Goal: Information Seeking & Learning: Learn about a topic

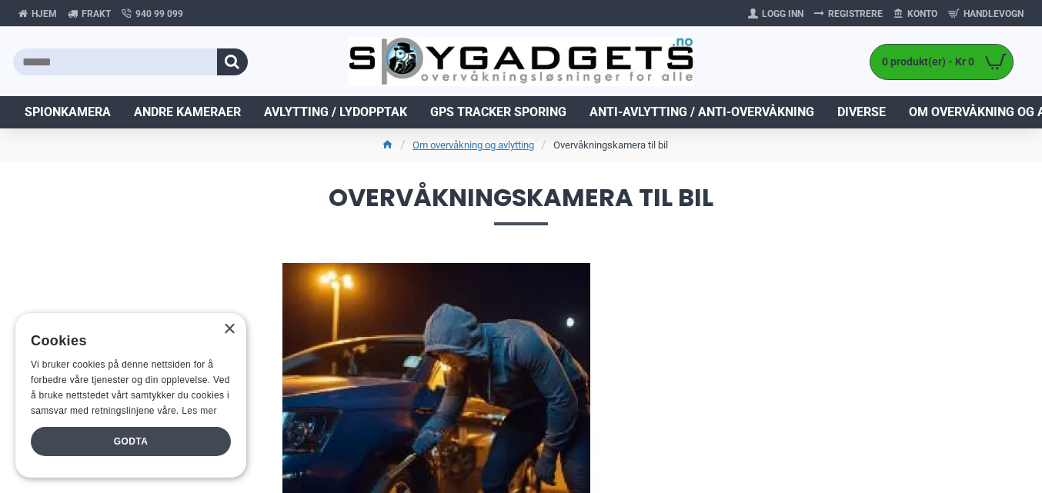
click at [149, 439] on div "Godta" at bounding box center [131, 441] width 200 height 29
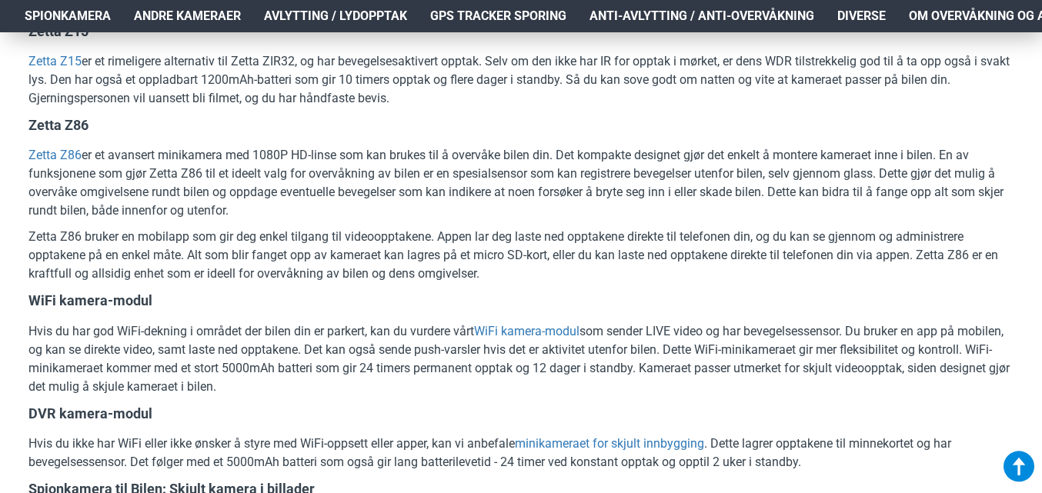
scroll to position [1925, 0]
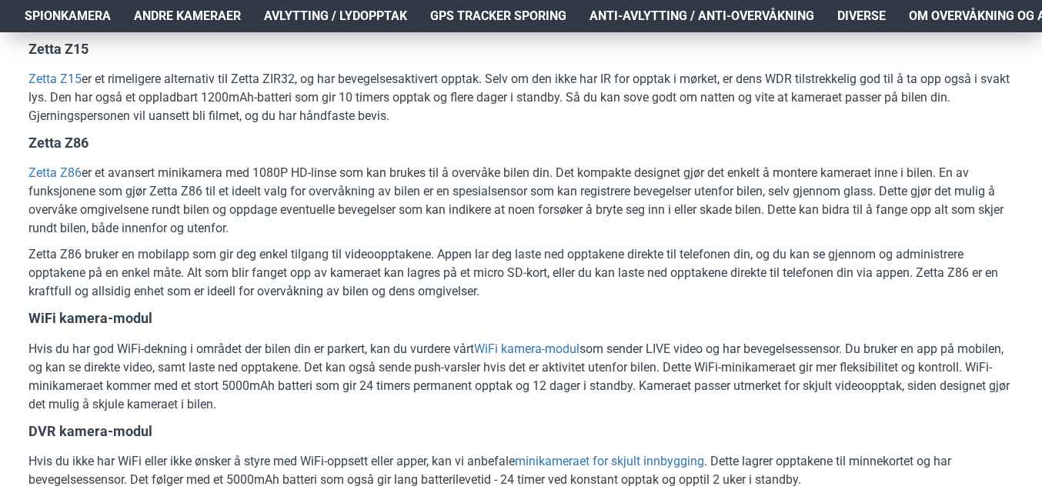
drag, startPoint x: 69, startPoint y: 169, endPoint x: 416, endPoint y: 141, distance: 348.3
click at [416, 141] on h4 "Zetta Z86" at bounding box center [520, 142] width 985 height 19
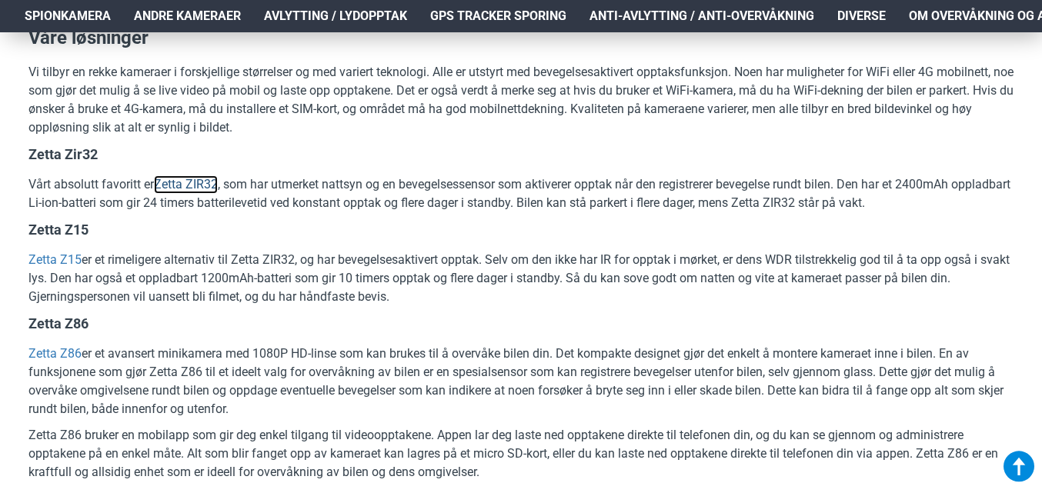
scroll to position [1771, 0]
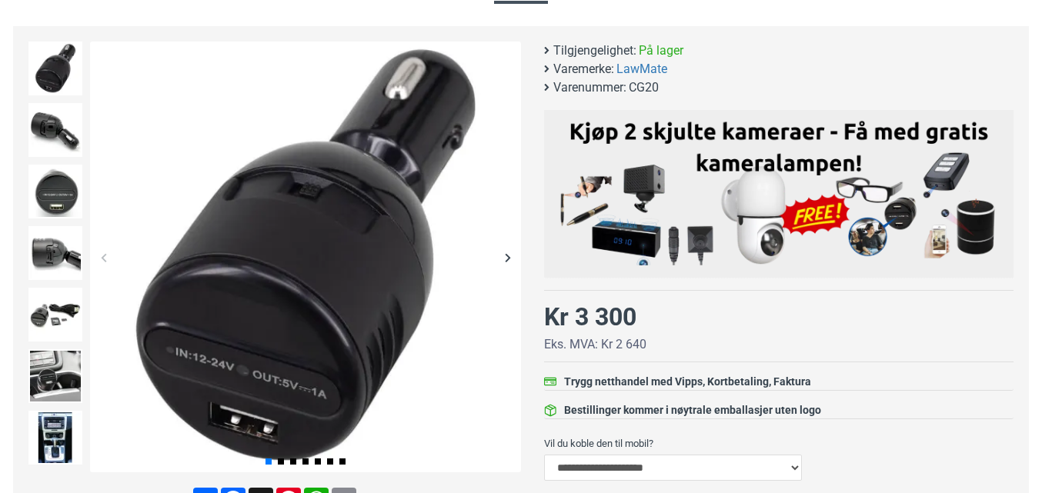
scroll to position [231, 0]
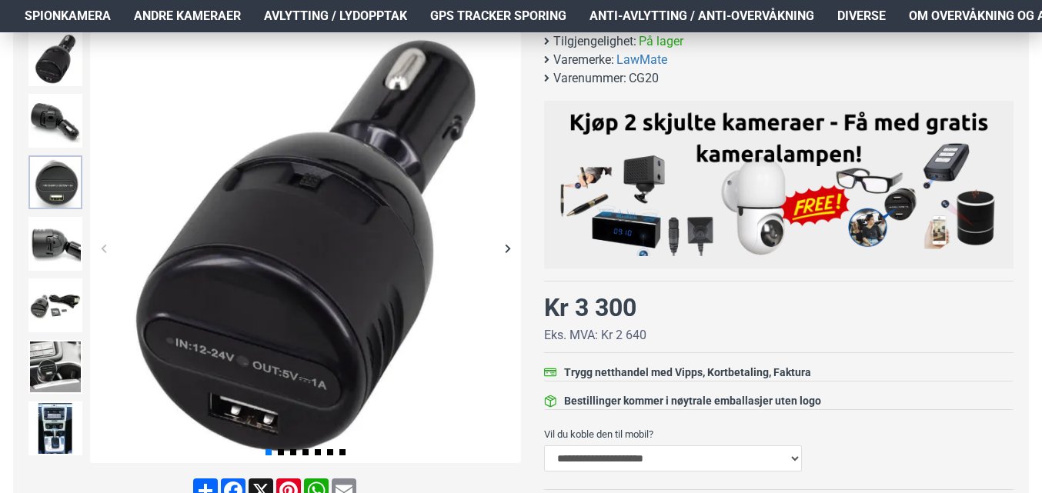
click at [62, 189] on img at bounding box center [55, 183] width 54 height 54
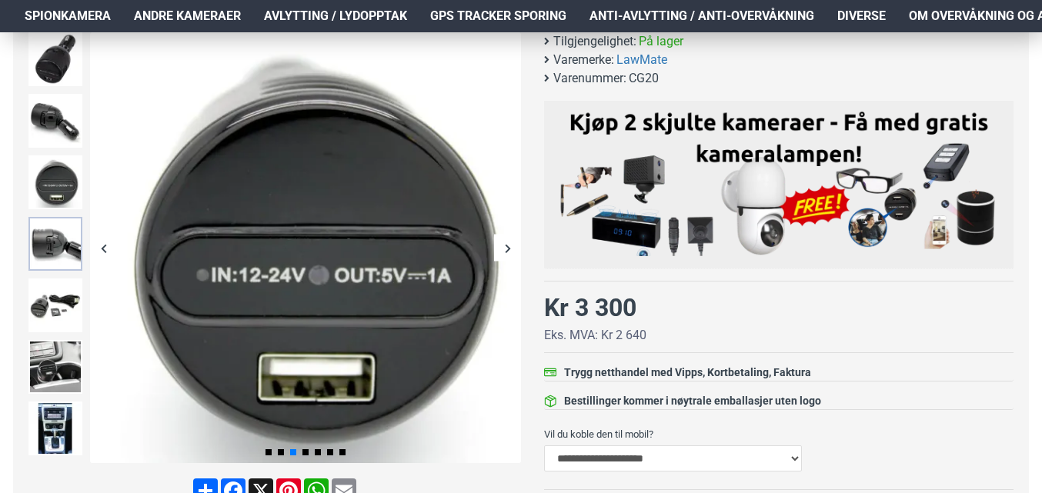
click at [59, 242] on img at bounding box center [55, 244] width 54 height 54
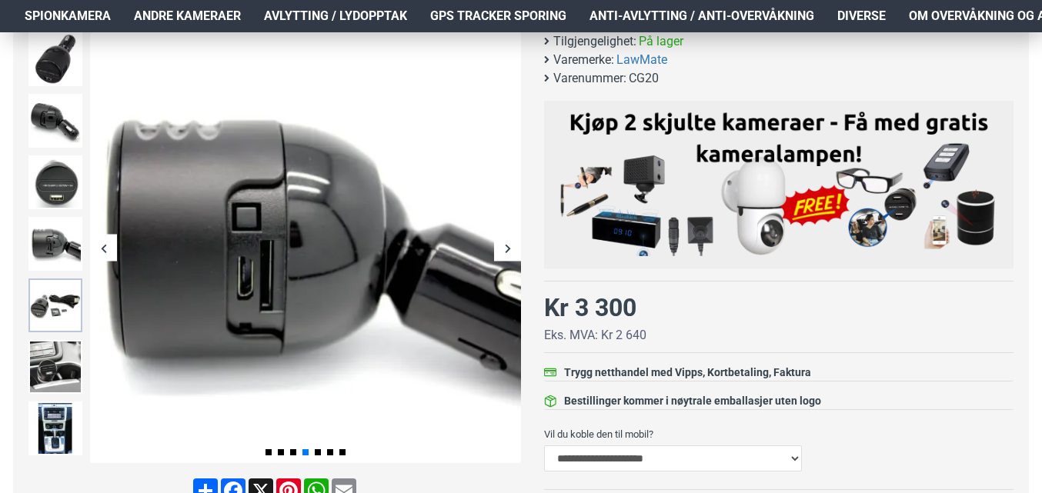
click at [50, 306] on img at bounding box center [55, 306] width 54 height 54
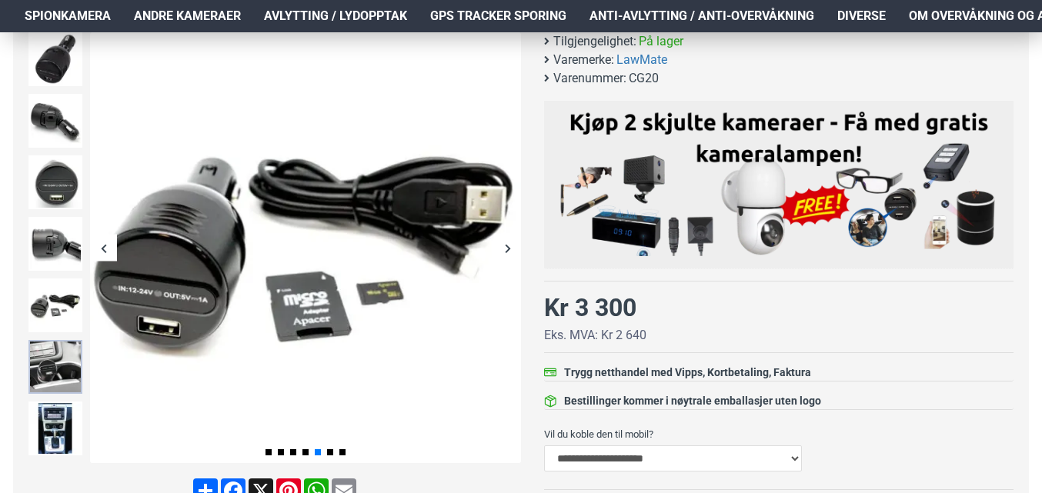
click at [59, 353] on img at bounding box center [55, 367] width 54 height 54
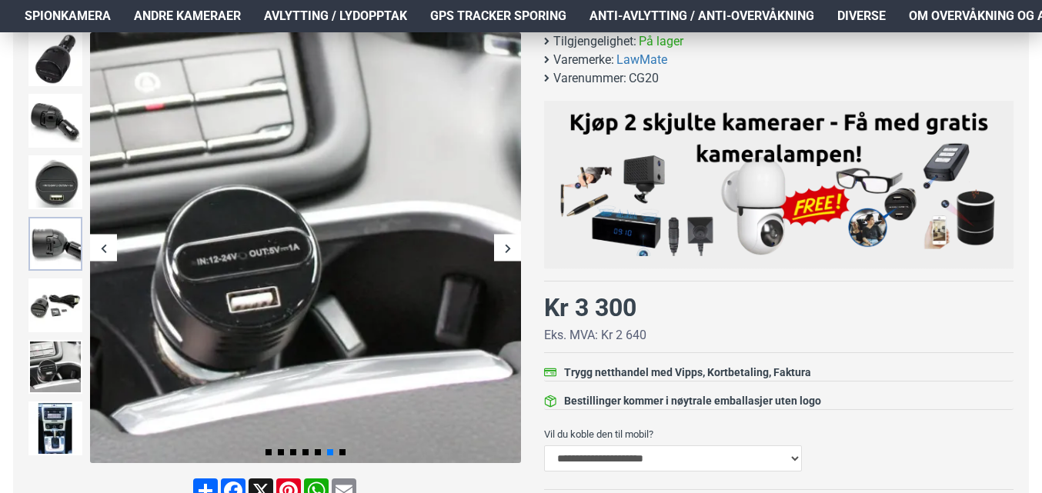
click at [68, 252] on img at bounding box center [55, 244] width 54 height 54
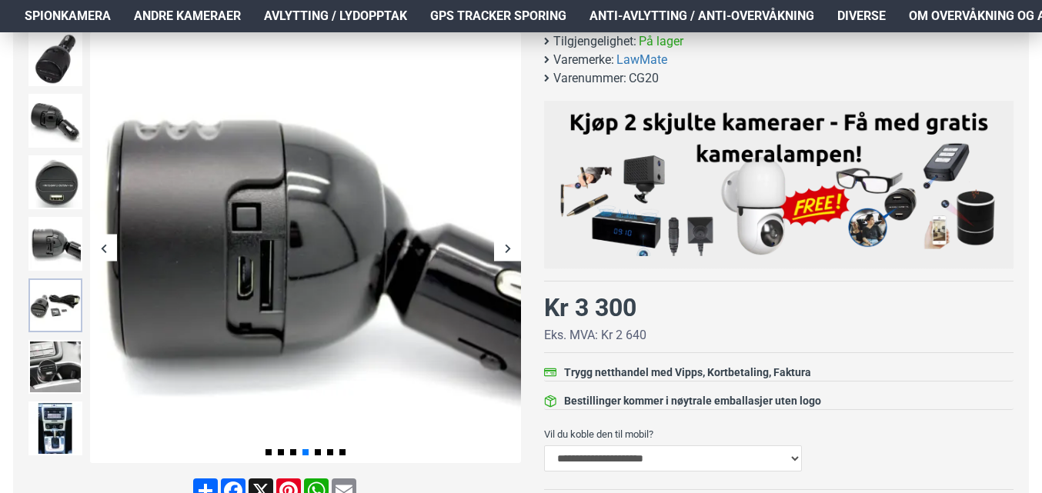
click at [46, 309] on img at bounding box center [55, 306] width 54 height 54
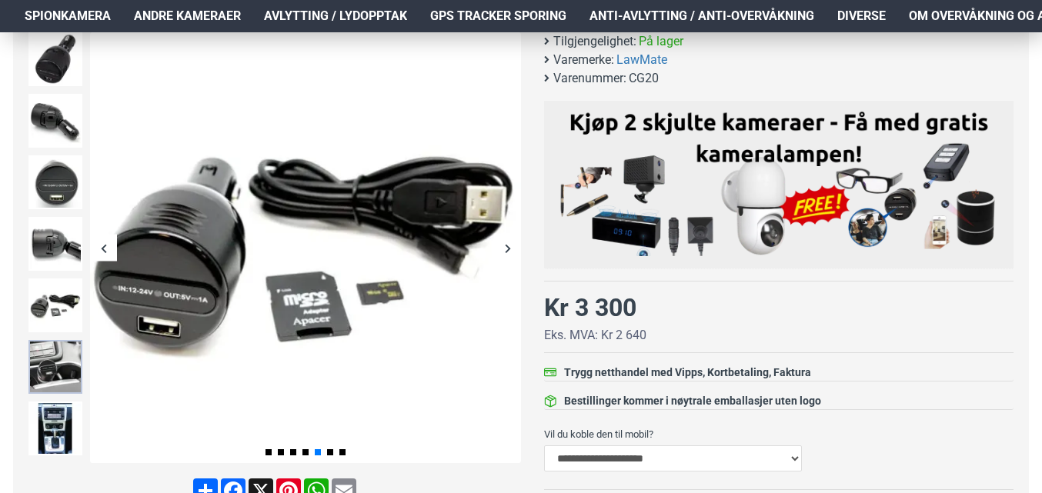
click at [59, 356] on img at bounding box center [55, 367] width 54 height 54
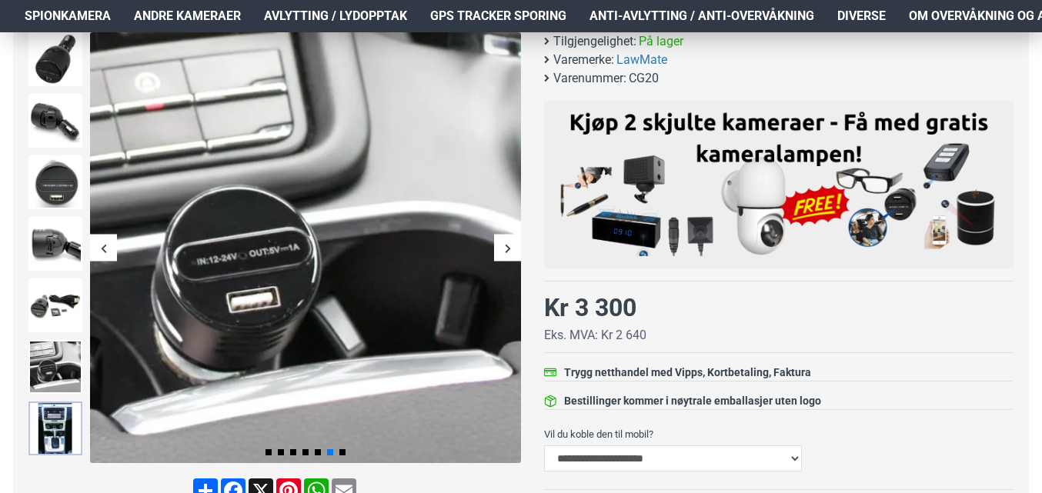
click at [59, 423] on img at bounding box center [55, 429] width 54 height 54
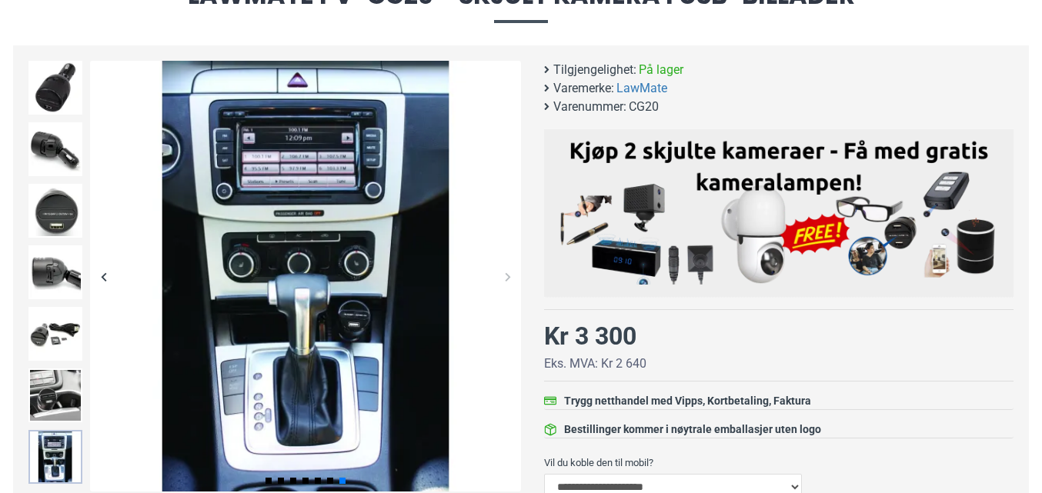
scroll to position [154, 0]
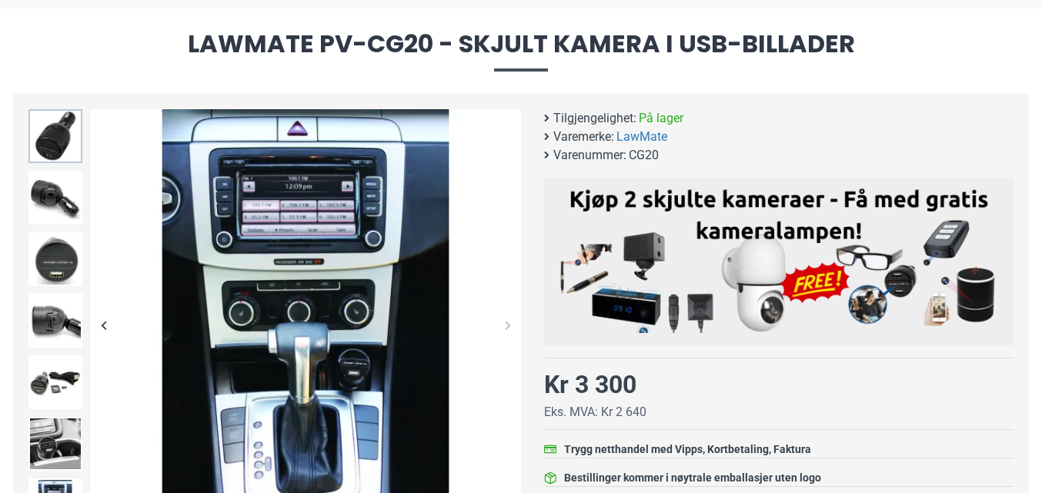
click at [55, 143] on img at bounding box center [55, 136] width 54 height 54
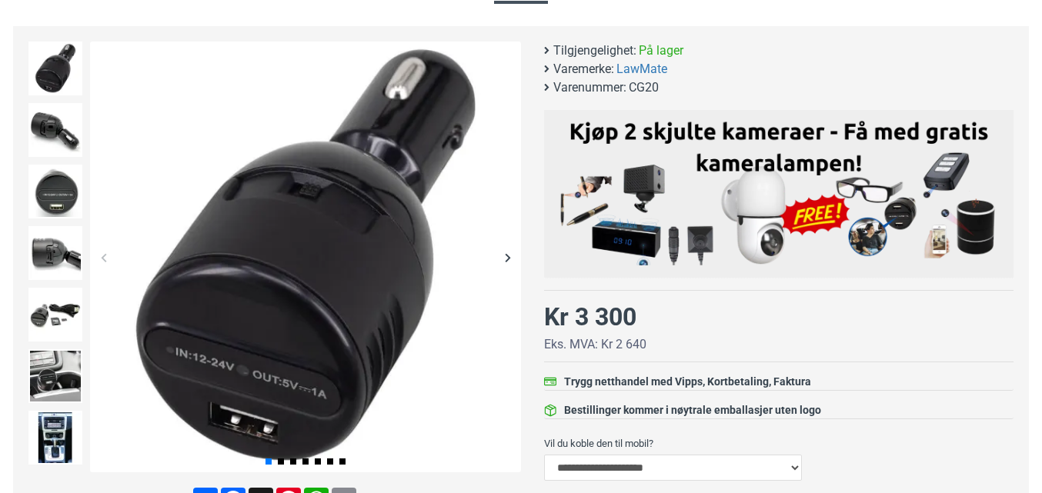
scroll to position [0, 0]
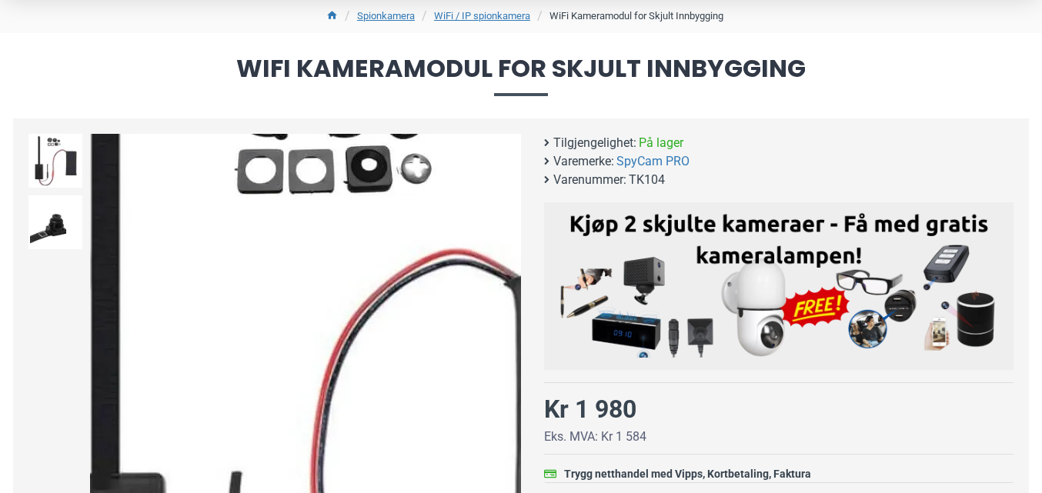
scroll to position [154, 0]
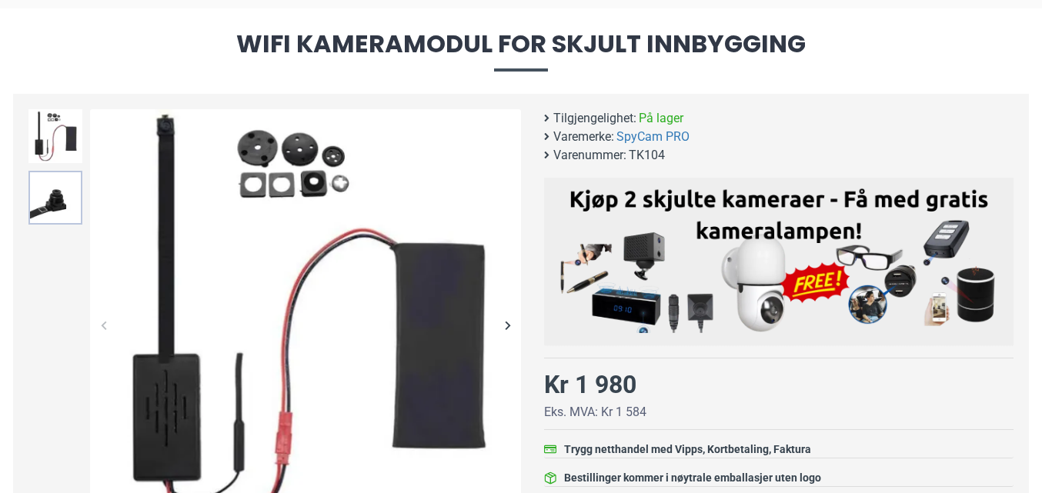
click at [48, 205] on img at bounding box center [55, 198] width 54 height 54
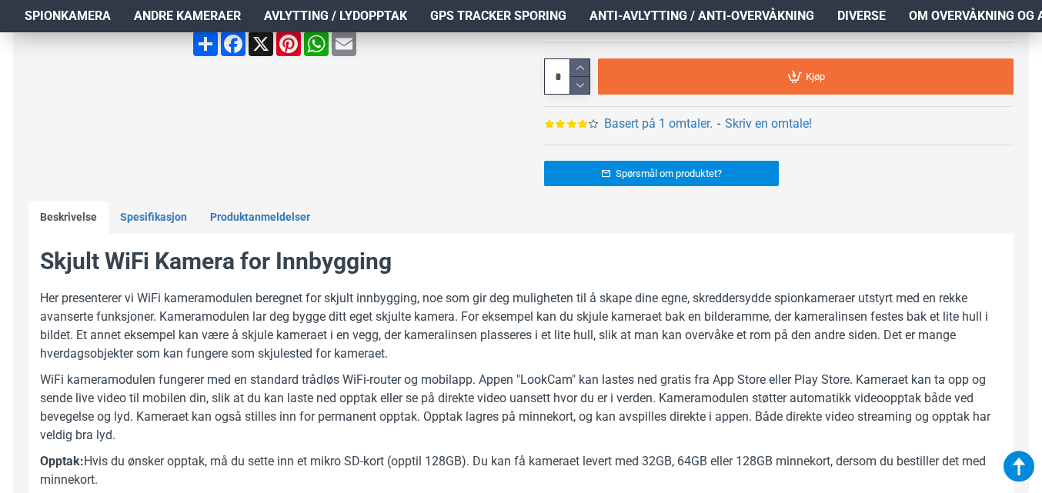
scroll to position [693, 0]
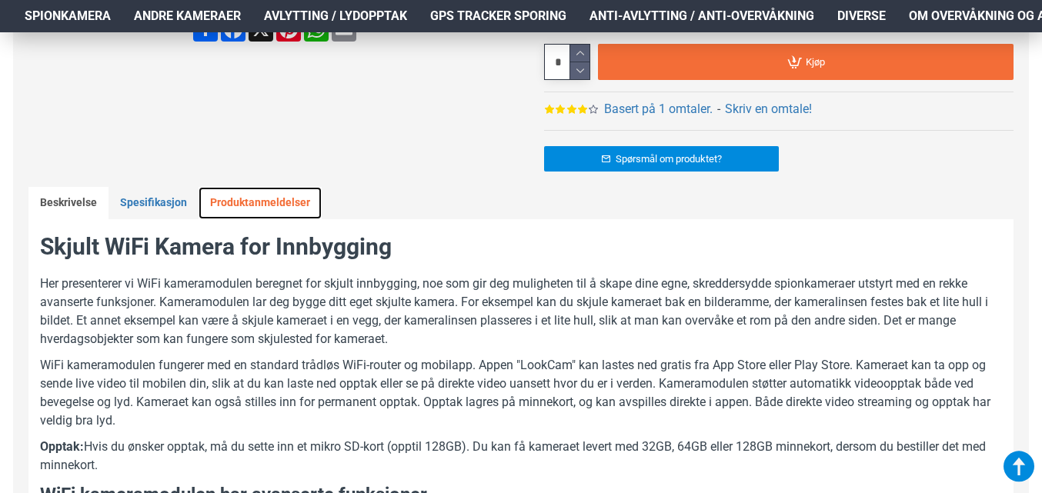
click at [269, 202] on link "Produktanmeldelser" at bounding box center [260, 203] width 123 height 32
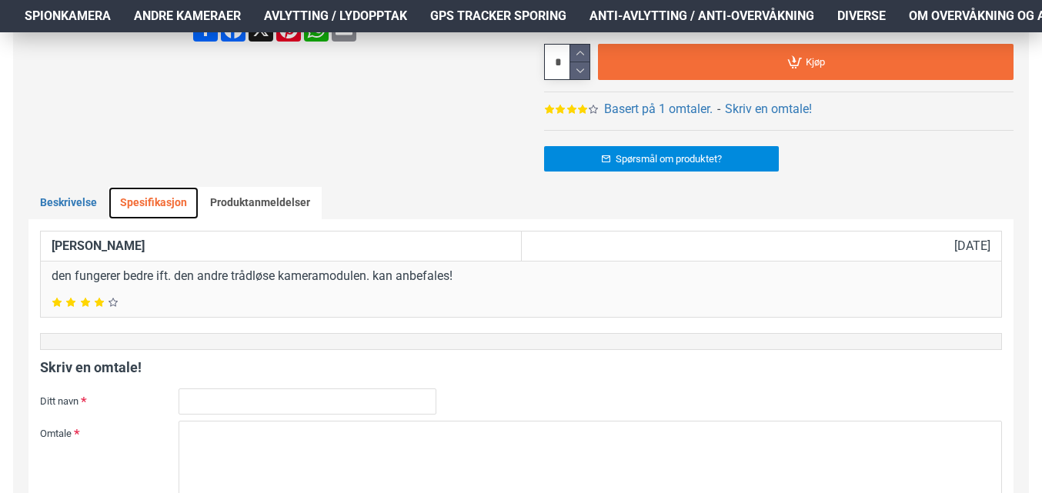
click at [153, 198] on link "Spesifikasjon" at bounding box center [154, 203] width 90 height 32
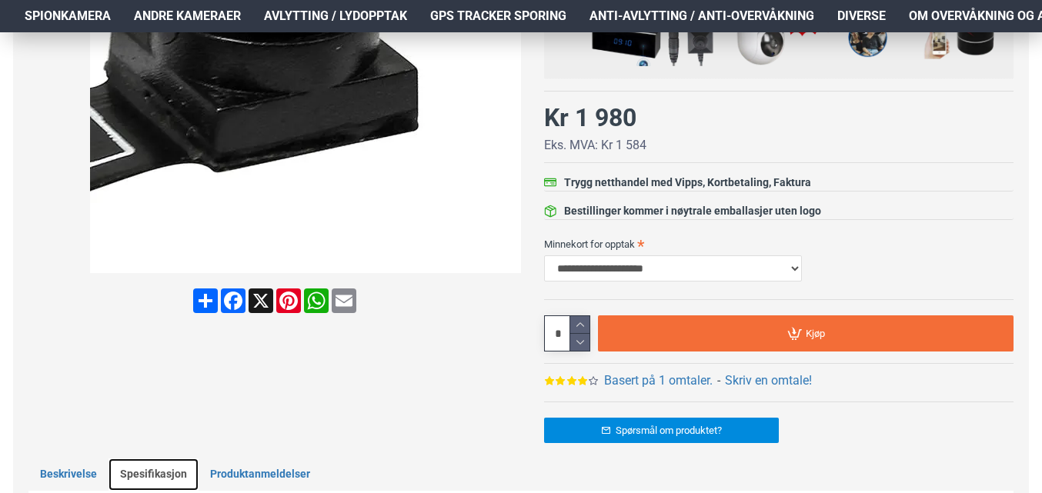
scroll to position [385, 0]
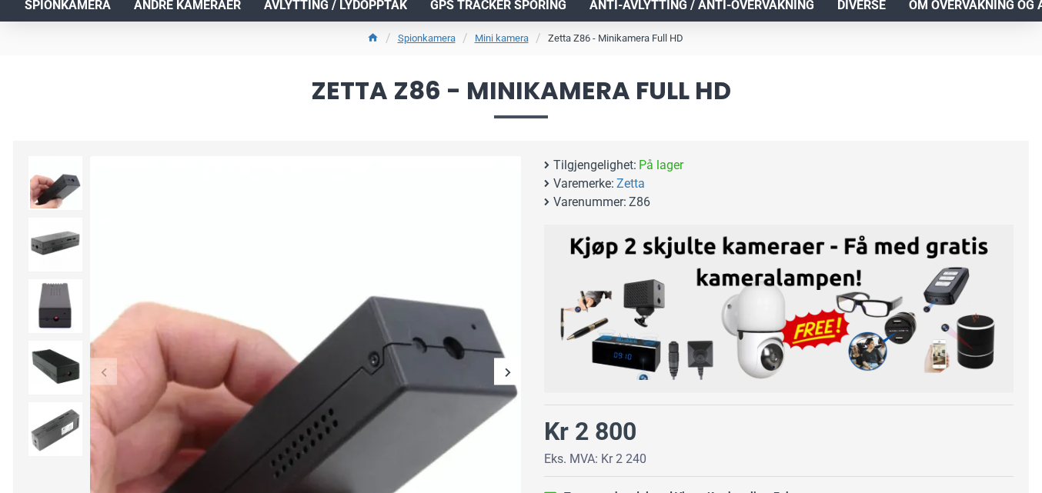
scroll to position [154, 0]
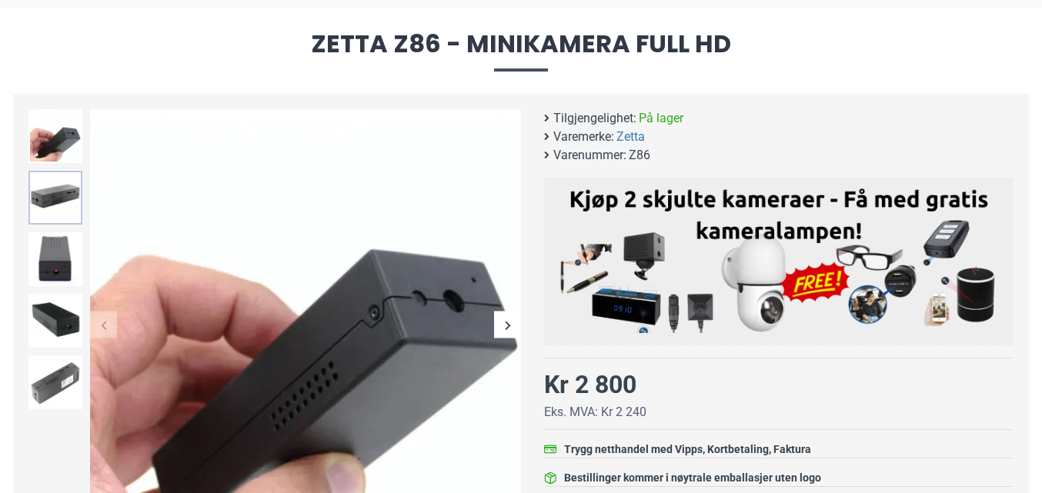
click at [42, 183] on img at bounding box center [55, 198] width 54 height 54
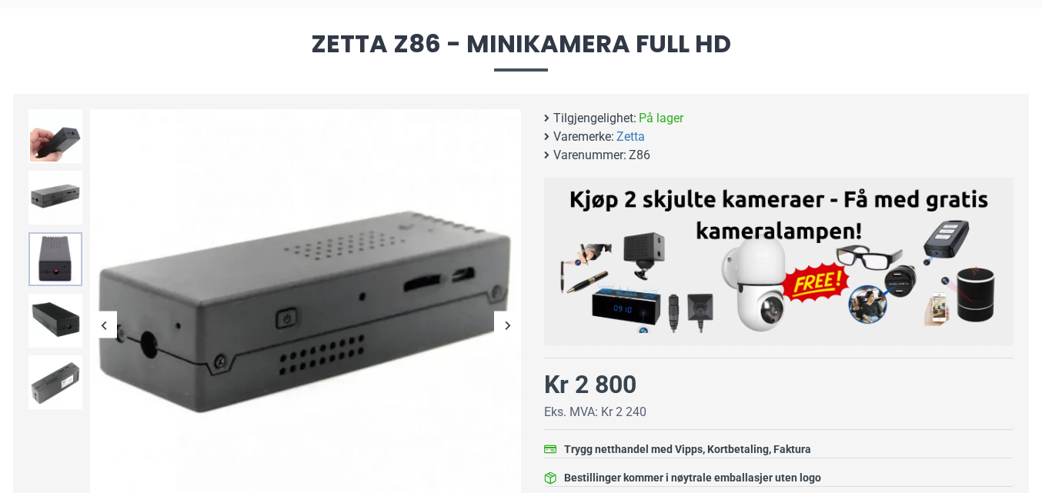
click at [46, 250] on img at bounding box center [55, 259] width 54 height 54
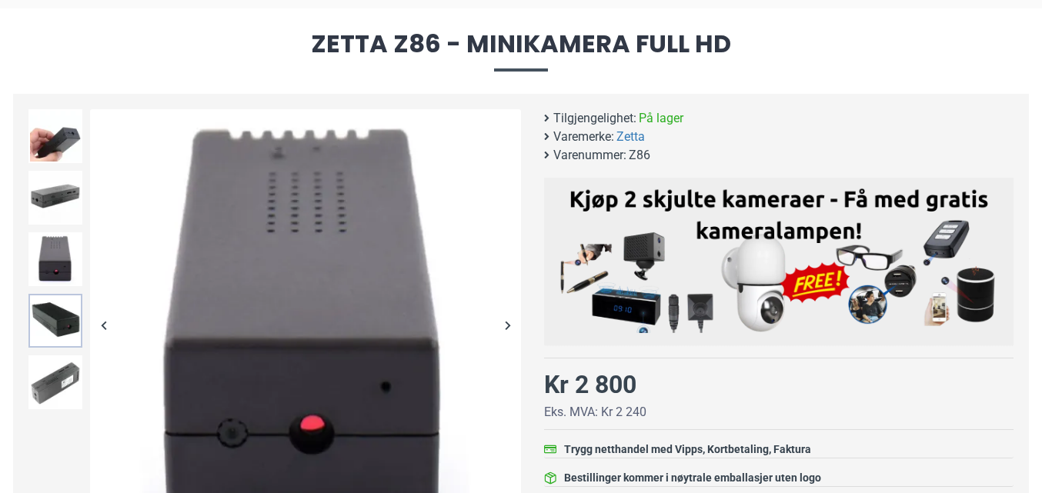
click at [43, 309] on img at bounding box center [55, 321] width 54 height 54
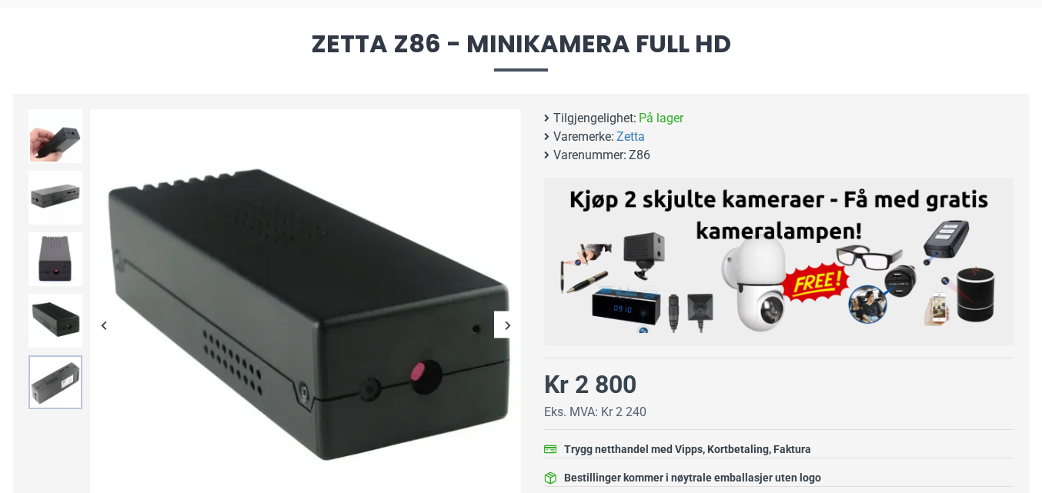
click at [49, 375] on img at bounding box center [55, 383] width 54 height 54
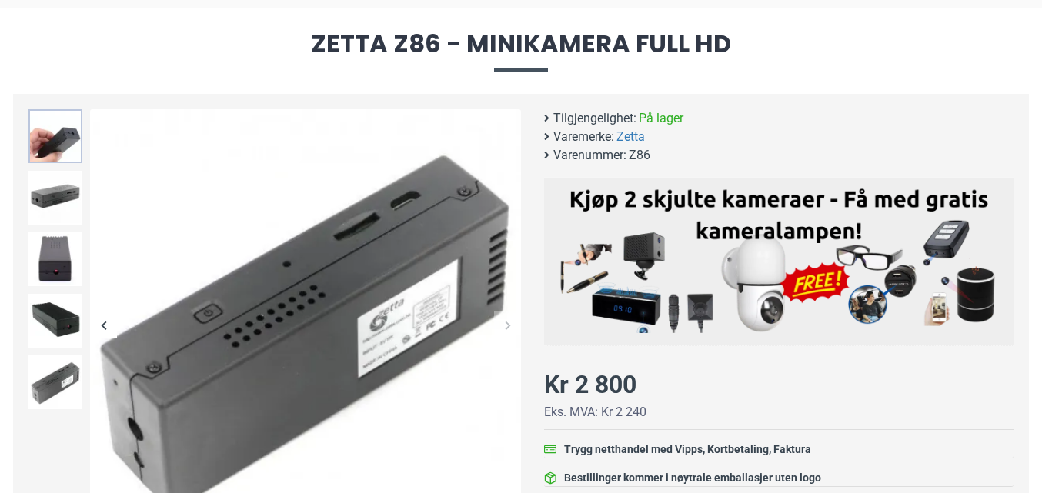
click at [65, 145] on img at bounding box center [55, 136] width 54 height 54
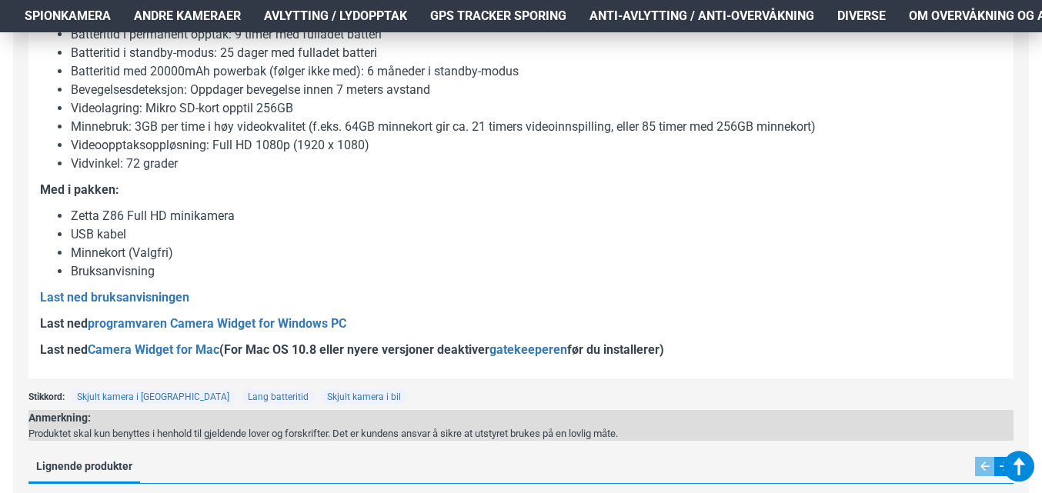
scroll to position [1309, 0]
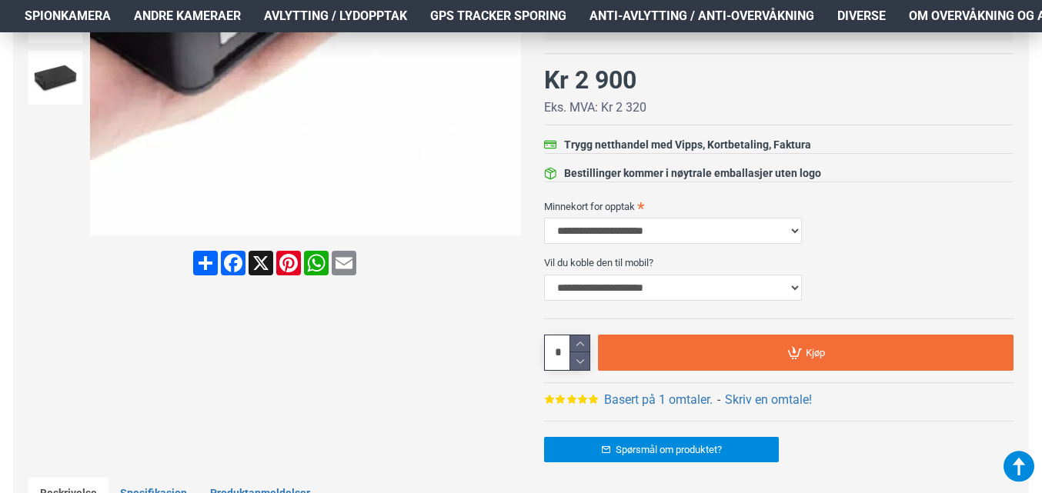
scroll to position [462, 0]
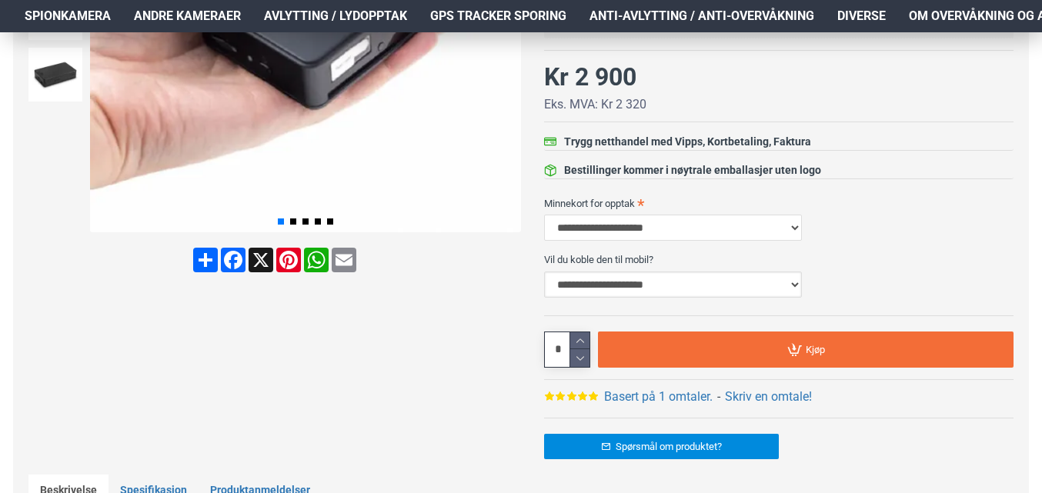
click at [793, 287] on select "**********" at bounding box center [673, 285] width 258 height 26
click at [792, 230] on select "**********" at bounding box center [673, 228] width 258 height 26
click at [846, 237] on div "**********" at bounding box center [779, 216] width 470 height 51
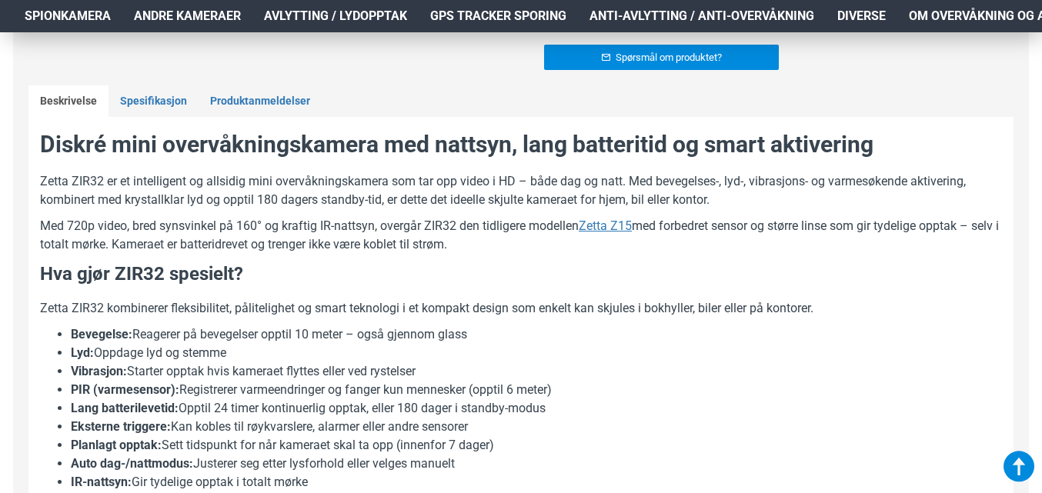
scroll to position [847, 0]
